Goal: Task Accomplishment & Management: Use online tool/utility

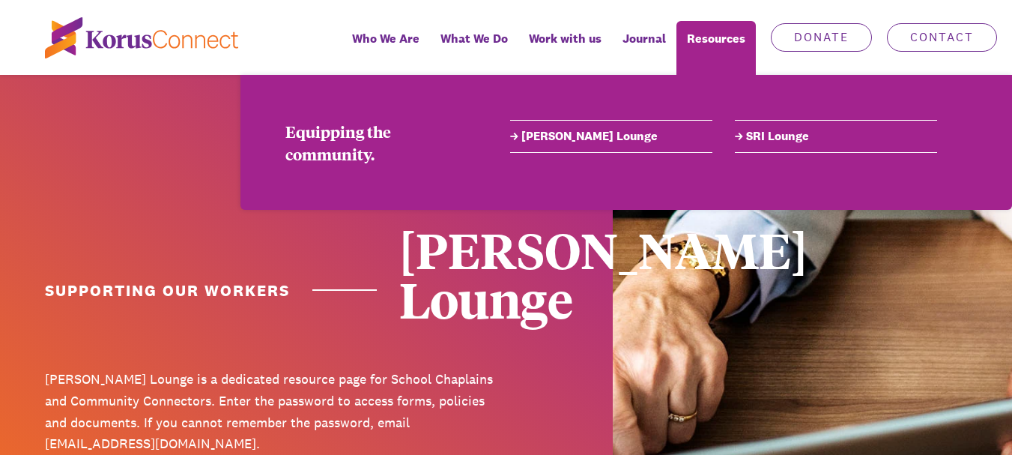
click at [603, 129] on link "[PERSON_NAME] Lounge" at bounding box center [611, 136] width 202 height 18
click at [594, 136] on link "[PERSON_NAME] Lounge" at bounding box center [611, 136] width 202 height 18
click at [571, 137] on link "[PERSON_NAME] Lounge" at bounding box center [611, 136] width 202 height 18
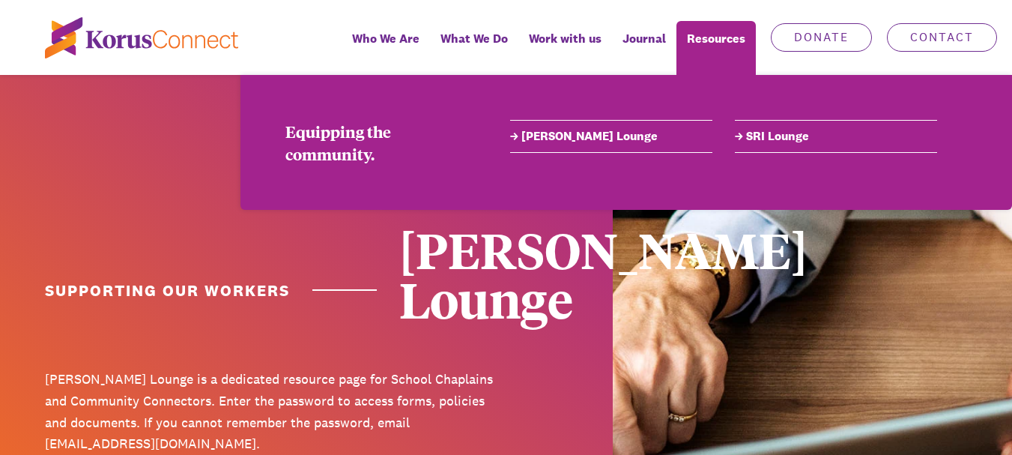
click at [571, 137] on link "[PERSON_NAME] Lounge" at bounding box center [611, 136] width 202 height 18
click at [591, 136] on link "[PERSON_NAME] Lounge" at bounding box center [611, 136] width 202 height 18
click at [579, 136] on link "[PERSON_NAME] Lounge" at bounding box center [611, 136] width 202 height 18
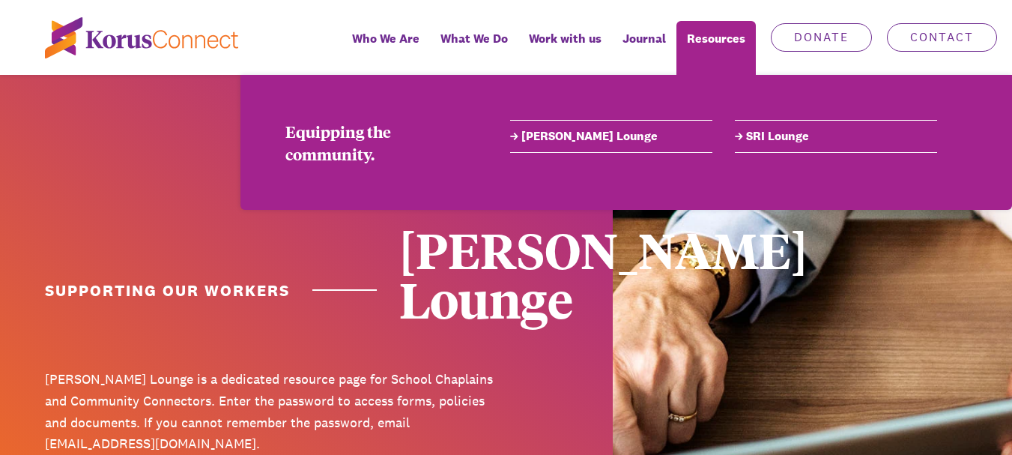
click at [577, 136] on link "[PERSON_NAME] Lounge" at bounding box center [611, 136] width 202 height 18
click at [570, 136] on link "[PERSON_NAME] Lounge" at bounding box center [611, 136] width 202 height 18
click at [568, 136] on link "[PERSON_NAME] Lounge" at bounding box center [611, 136] width 202 height 18
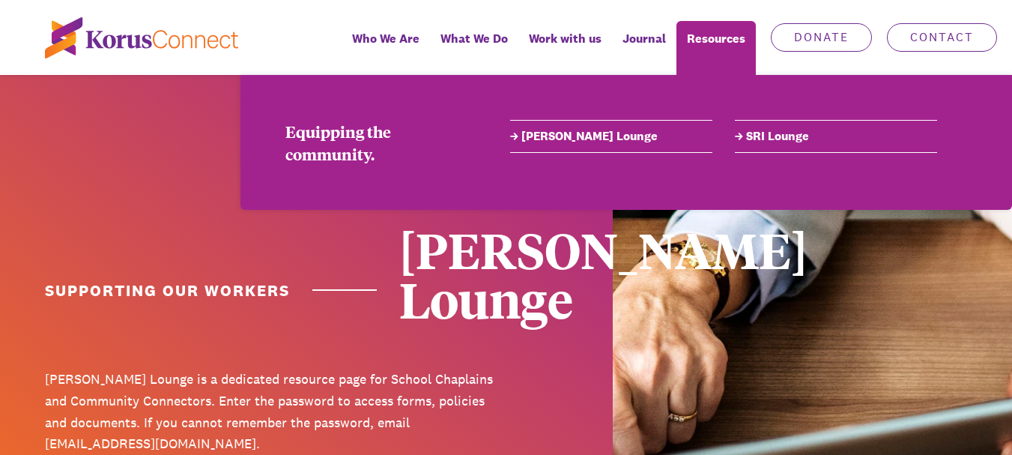
click at [568, 136] on link "[PERSON_NAME] Lounge" at bounding box center [611, 136] width 202 height 18
click at [586, 138] on link "[PERSON_NAME] Lounge" at bounding box center [611, 136] width 202 height 18
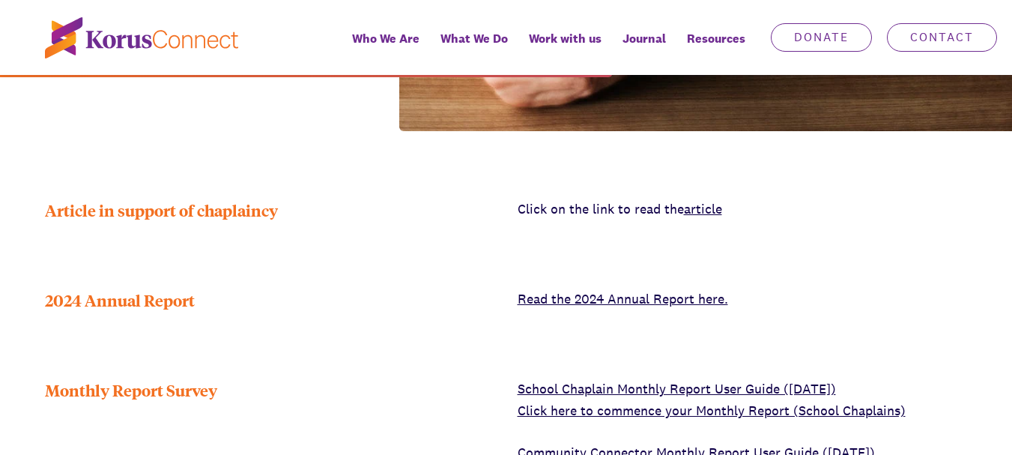
scroll to position [500, 0]
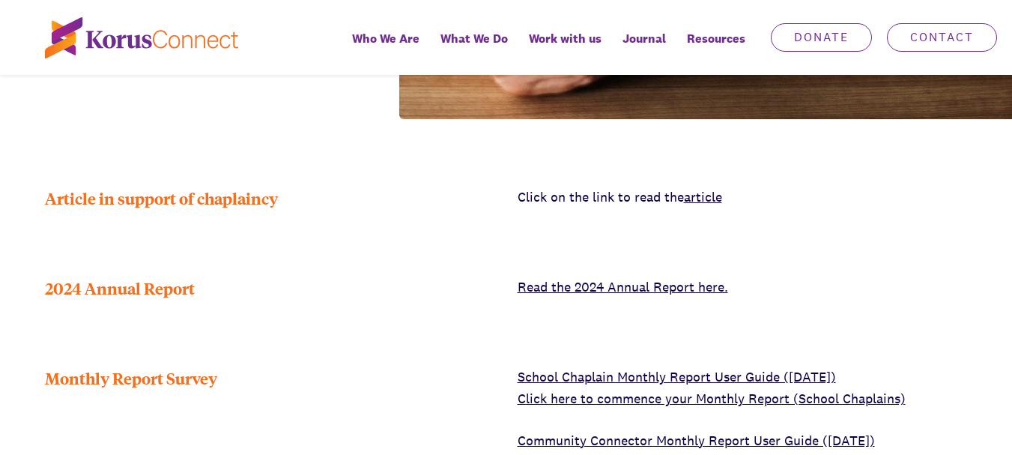
click at [680, 390] on link "Click here to commence your Monthly Report (School Chaplains)" at bounding box center [712, 398] width 388 height 17
